Goal: Answer question/provide support

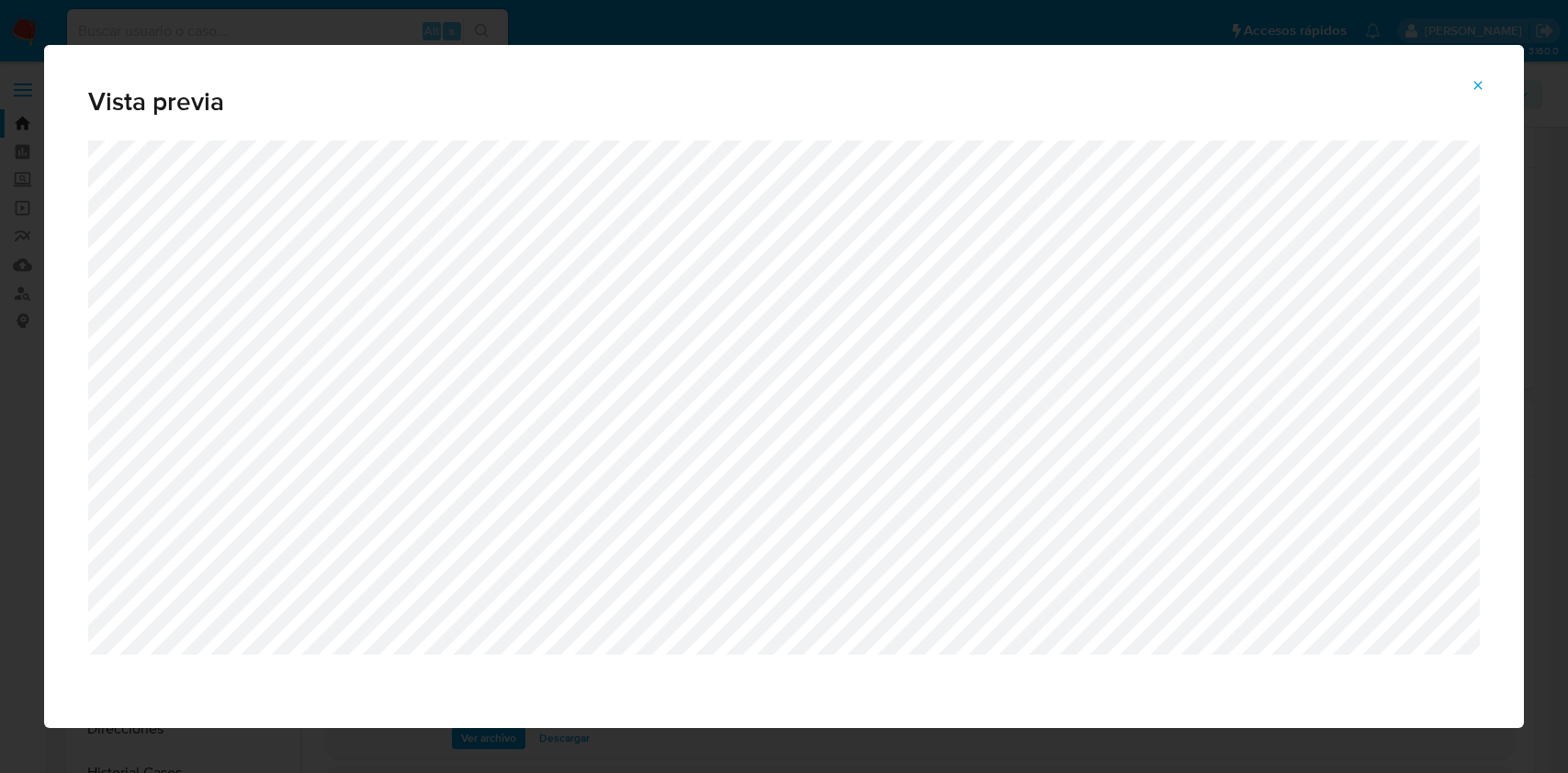
select select "10"
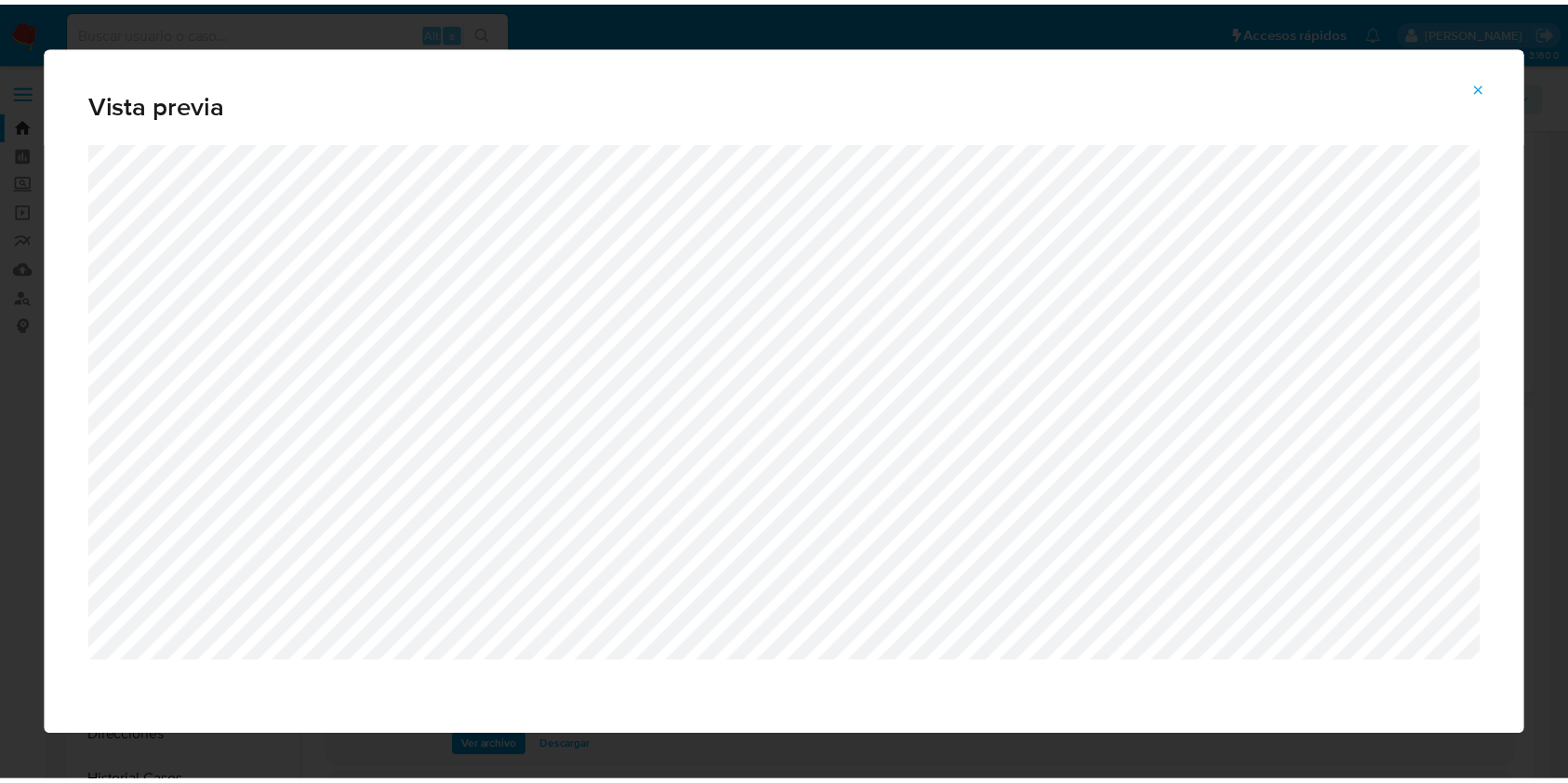
scroll to position [220, 0]
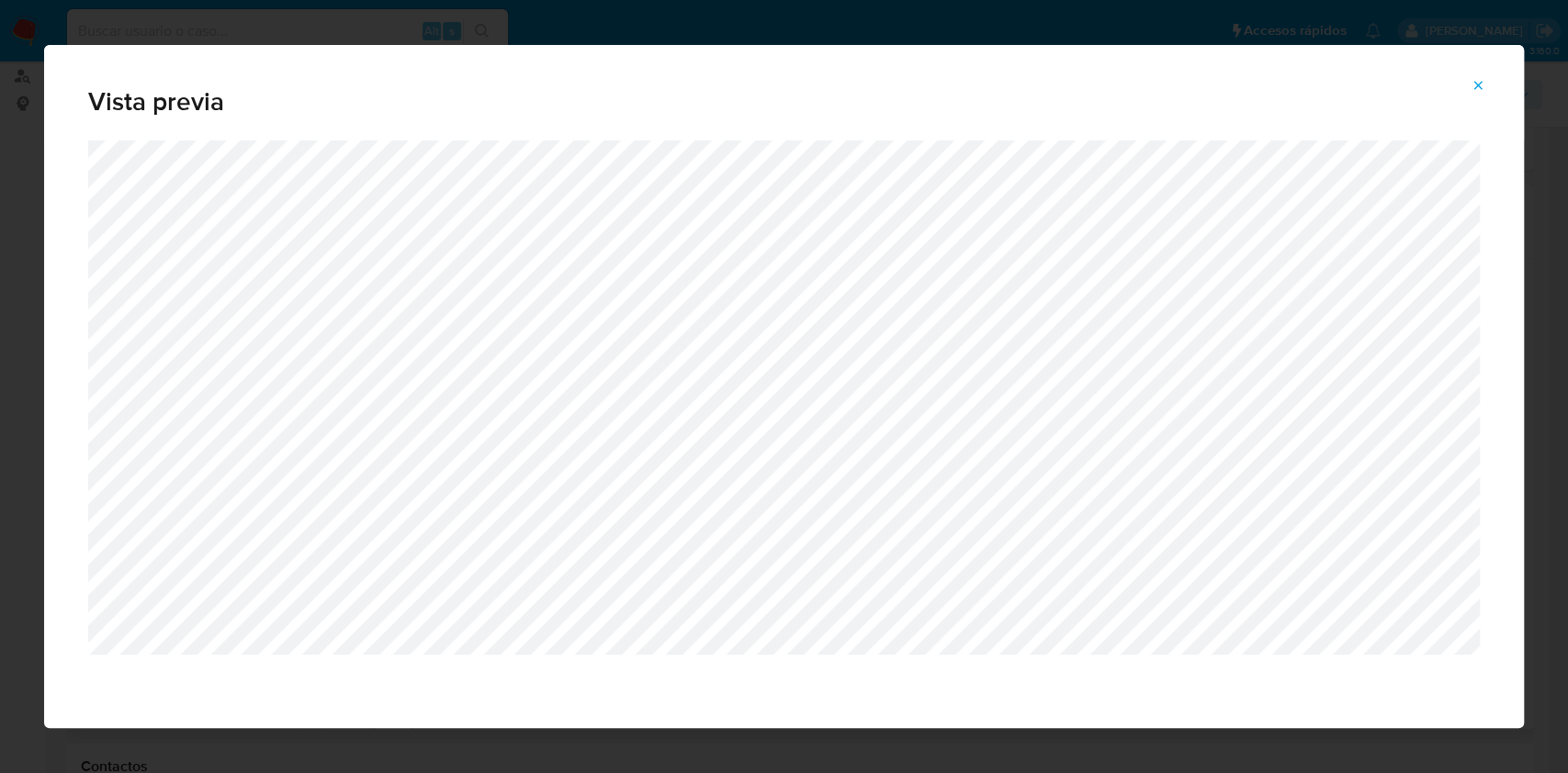
click at [1475, 87] on icon "Attachment preview" at bounding box center [1478, 85] width 8 height 8
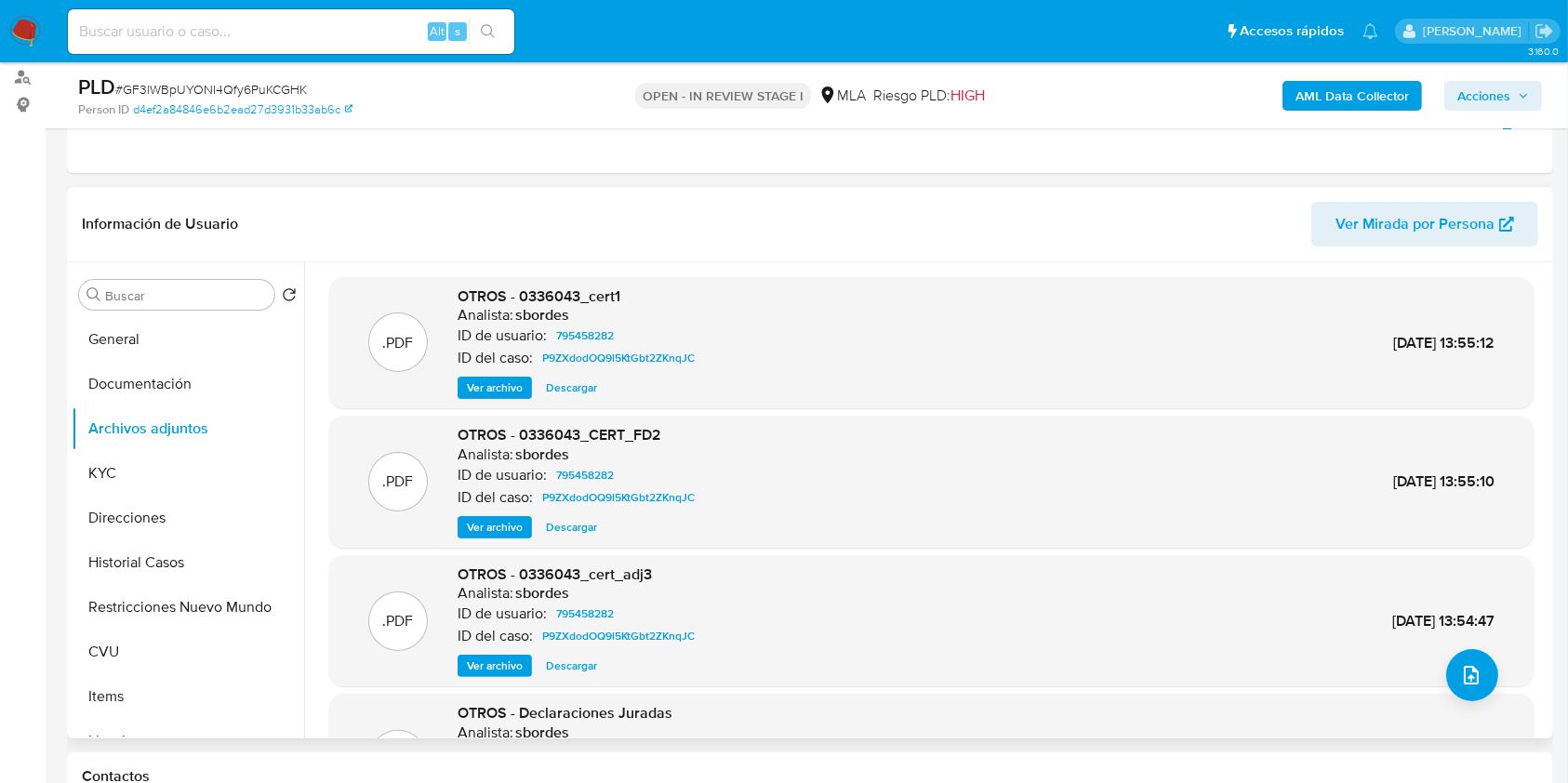
click at [14, 26] on img at bounding box center [25, 32] width 32 height 32
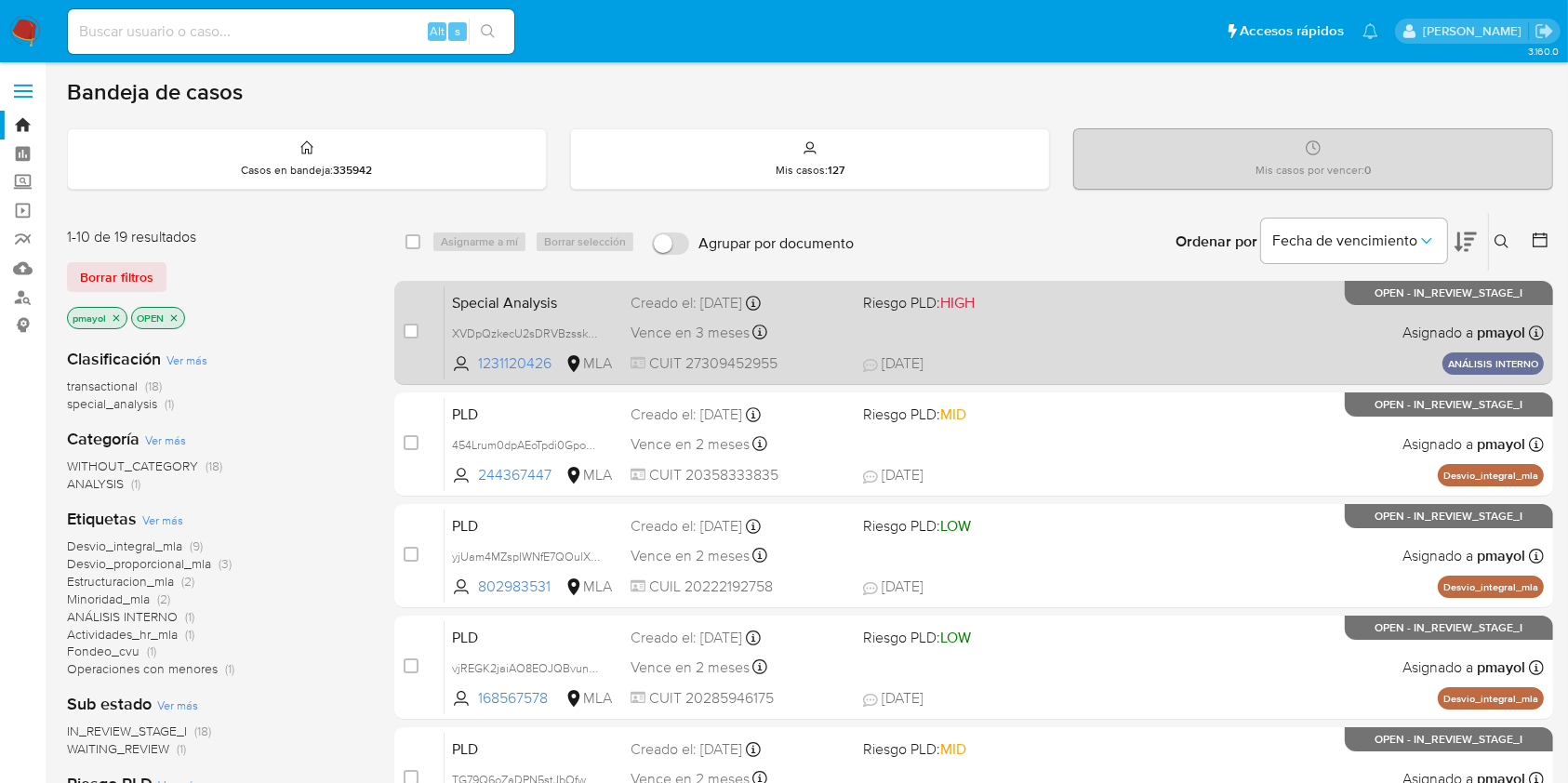
click at [922, 339] on div "Special Analysis XVDpQzkecU2sDRVBzsskOBd8 1231120426 MLA Riesgo PLD: HIGH Cread…" at bounding box center [995, 332] width 1099 height 94
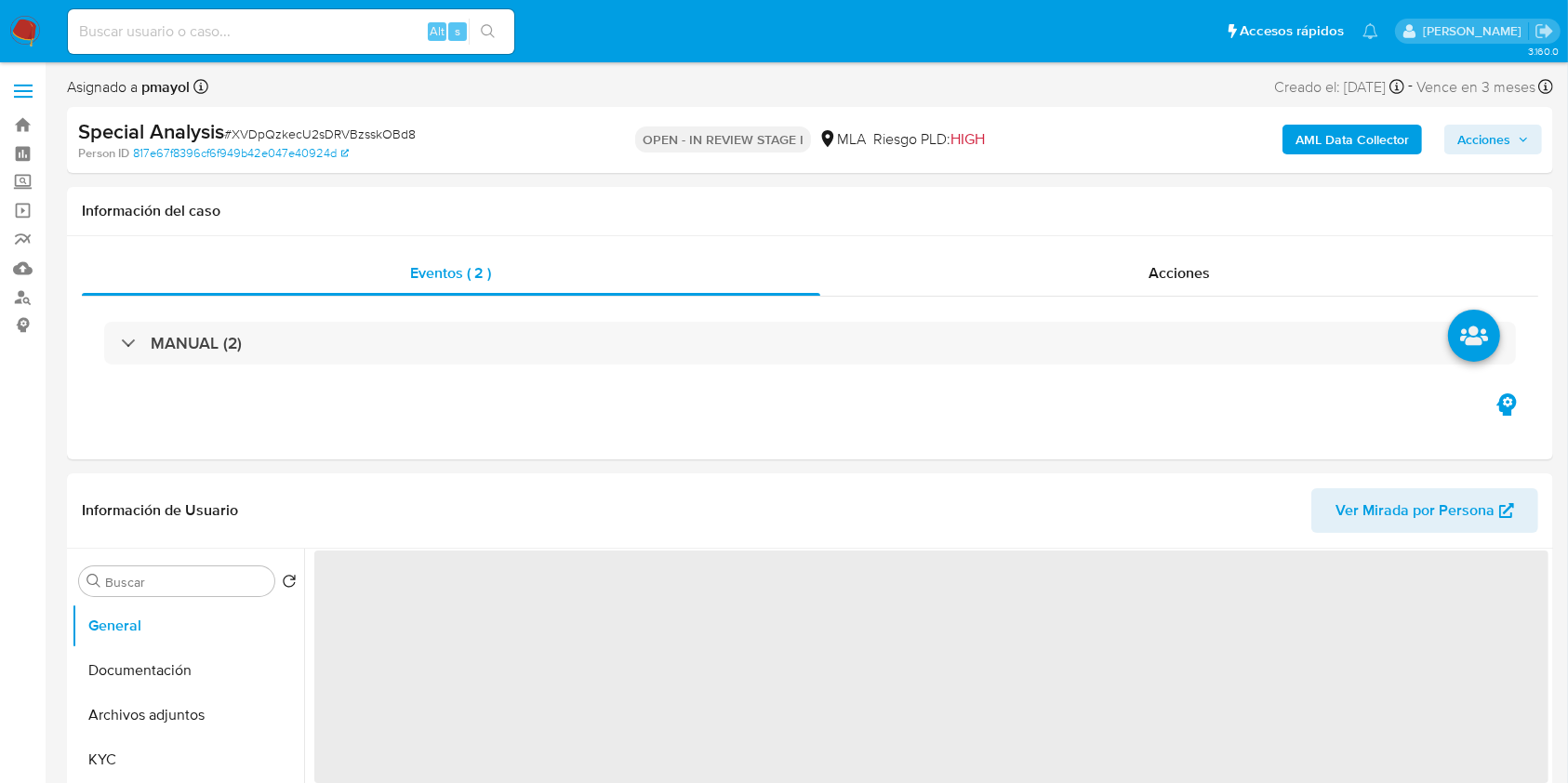
select select "10"
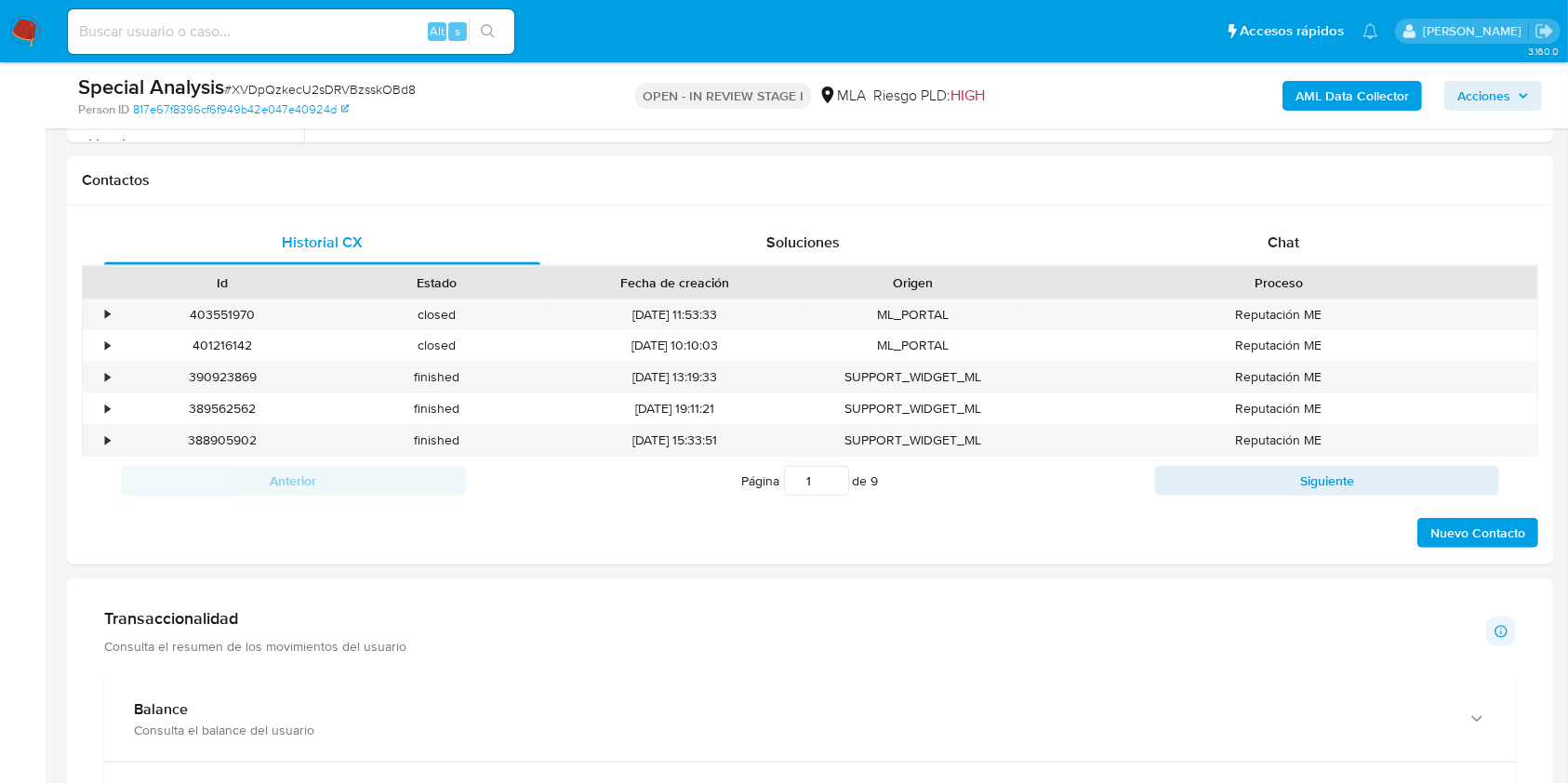
scroll to position [825, 0]
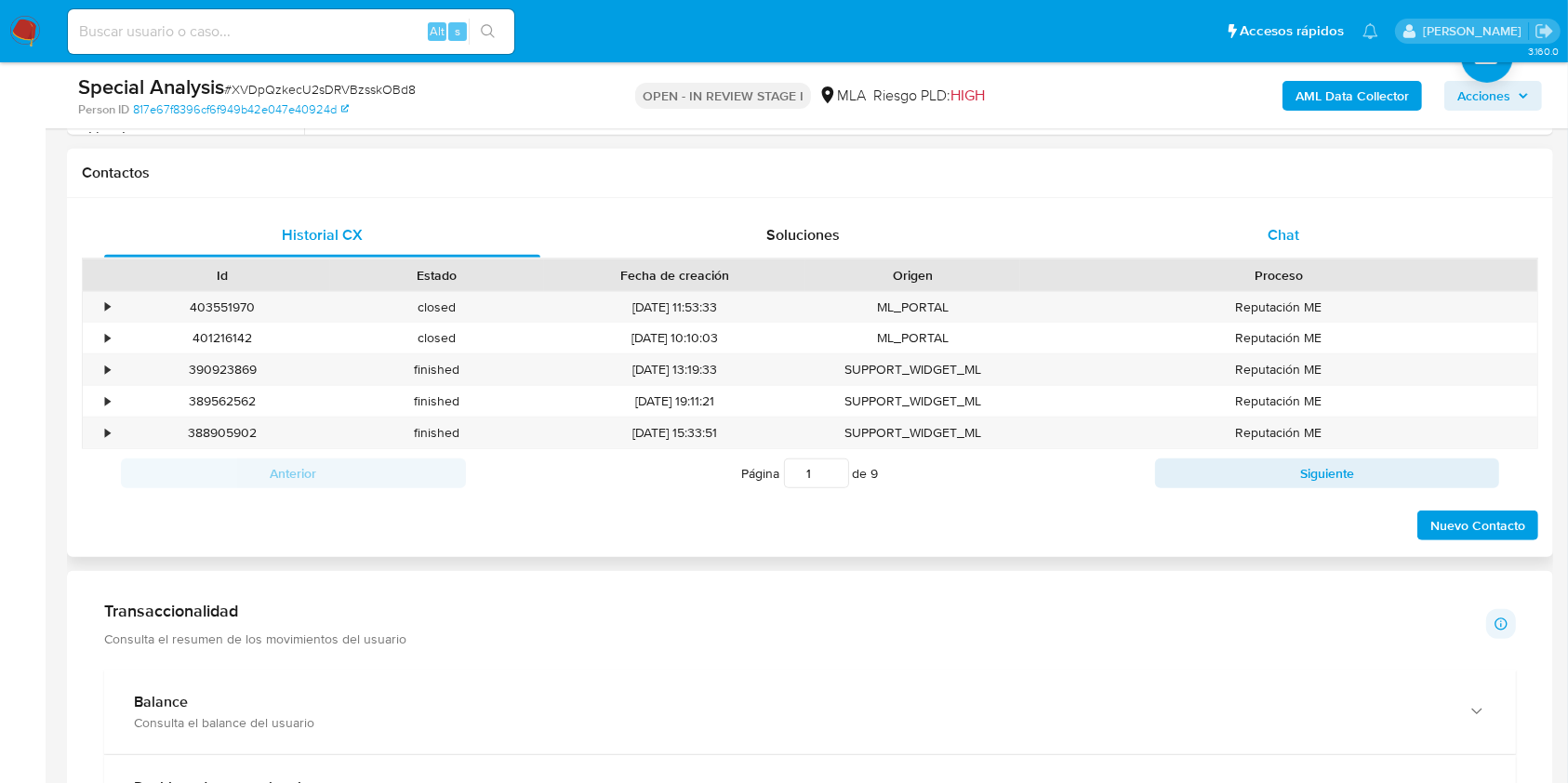
click at [1244, 242] on div "Chat" at bounding box center [1283, 234] width 436 height 44
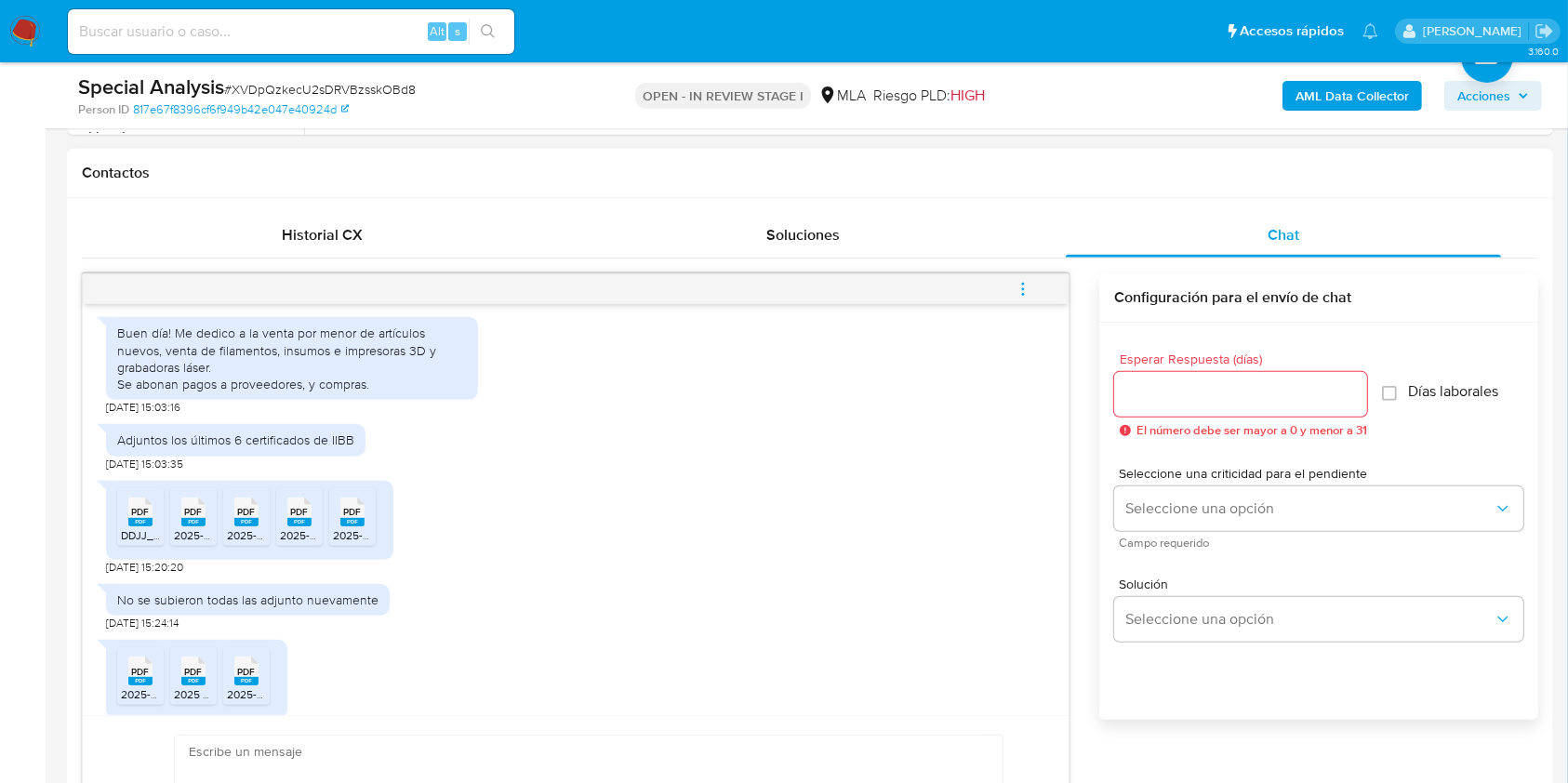
scroll to position [951, 0]
